Goal: Register for event/course

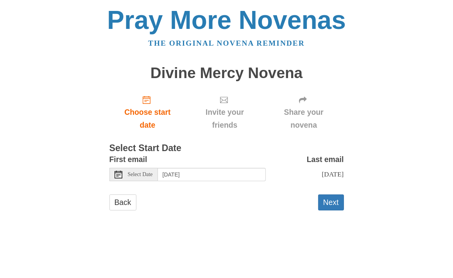
click at [152, 173] on span "Select Date" at bounding box center [140, 174] width 25 height 5
click at [230, 178] on input "[DATE]" at bounding box center [212, 174] width 108 height 13
click at [325, 200] on button "Next" at bounding box center [331, 202] width 26 height 16
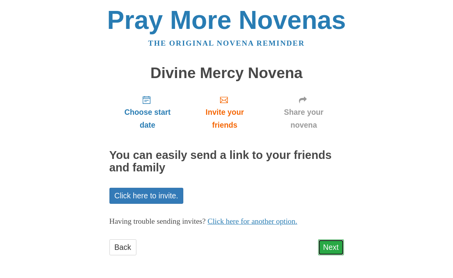
click at [332, 246] on link "Next" at bounding box center [331, 247] width 26 height 16
